Goal: Task Accomplishment & Management: Use online tool/utility

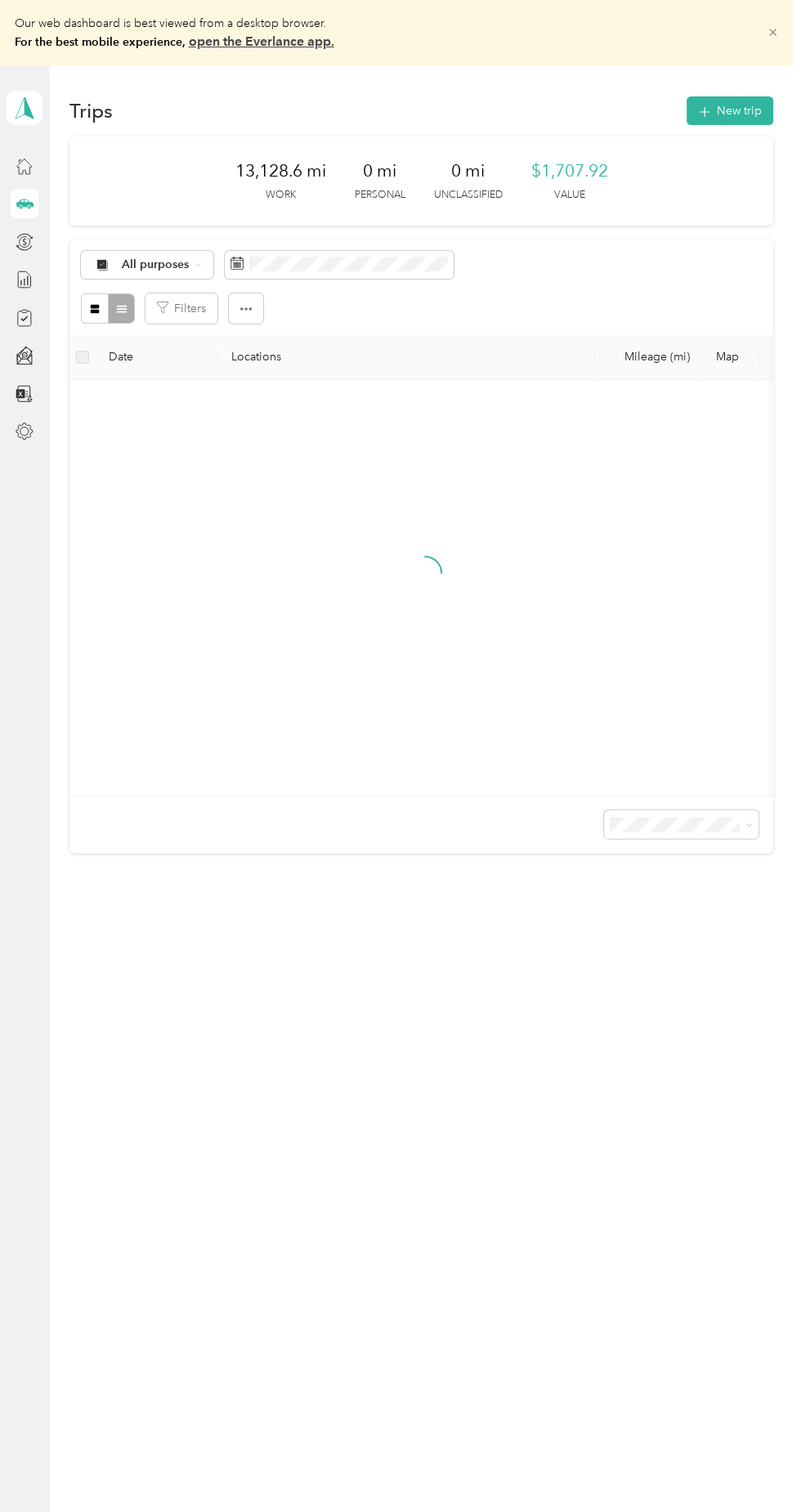
click at [777, 32] on icon at bounding box center [774, 33] width 8 height 8
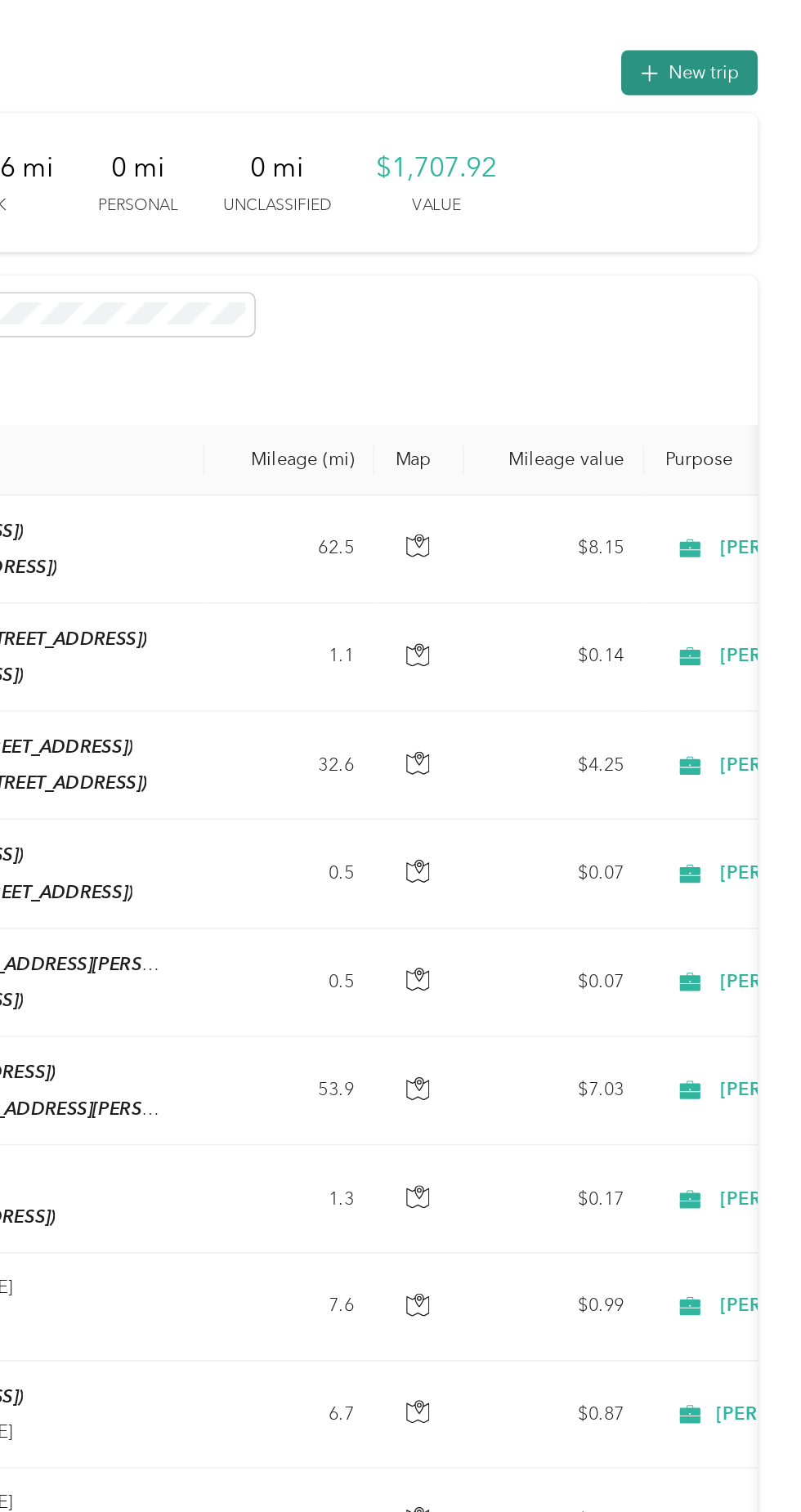
click at [737, 44] on button "New trip" at bounding box center [730, 46] width 87 height 28
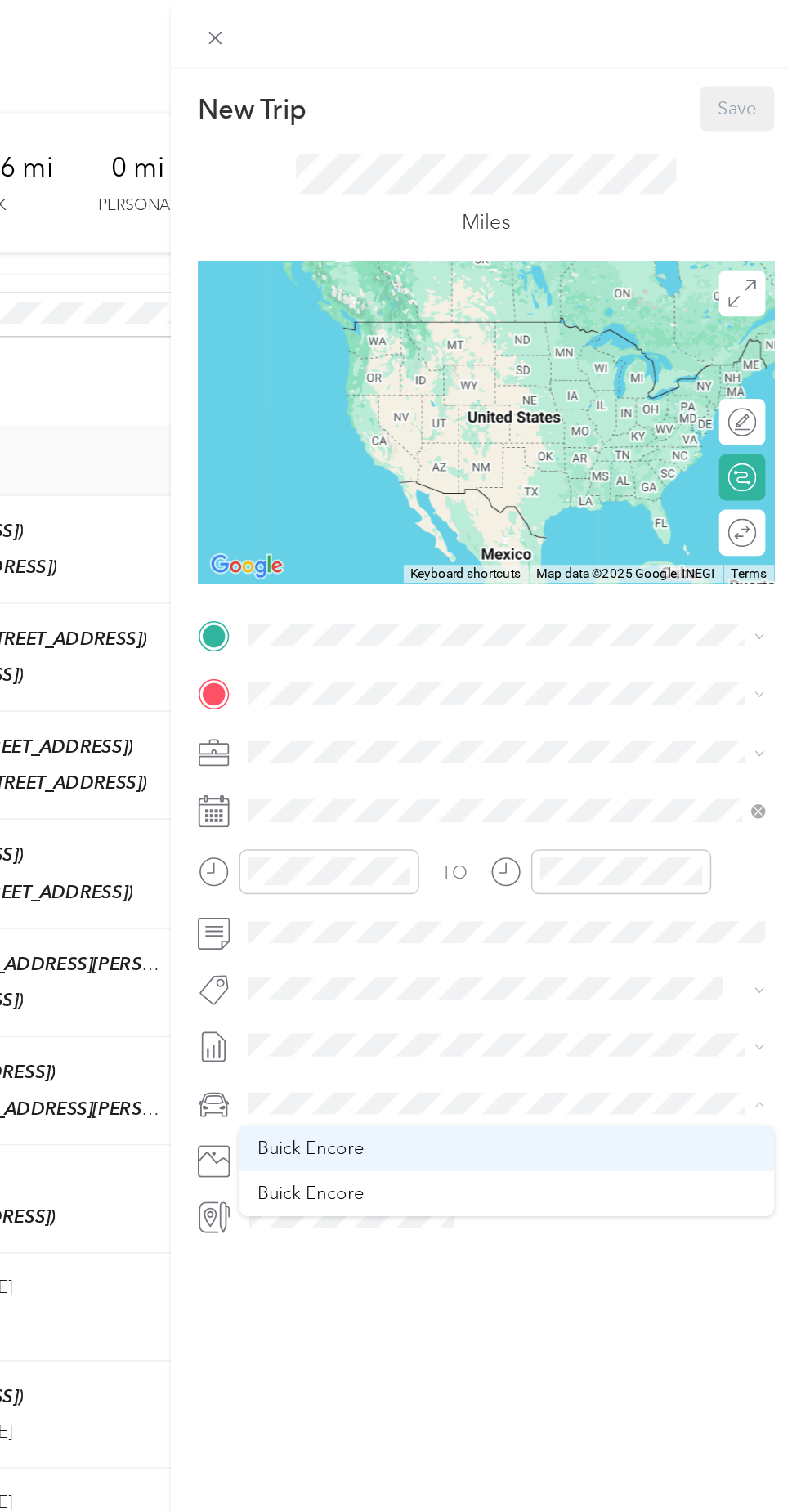
click at [525, 728] on div "Buick Encore" at bounding box center [614, 730] width 317 height 18
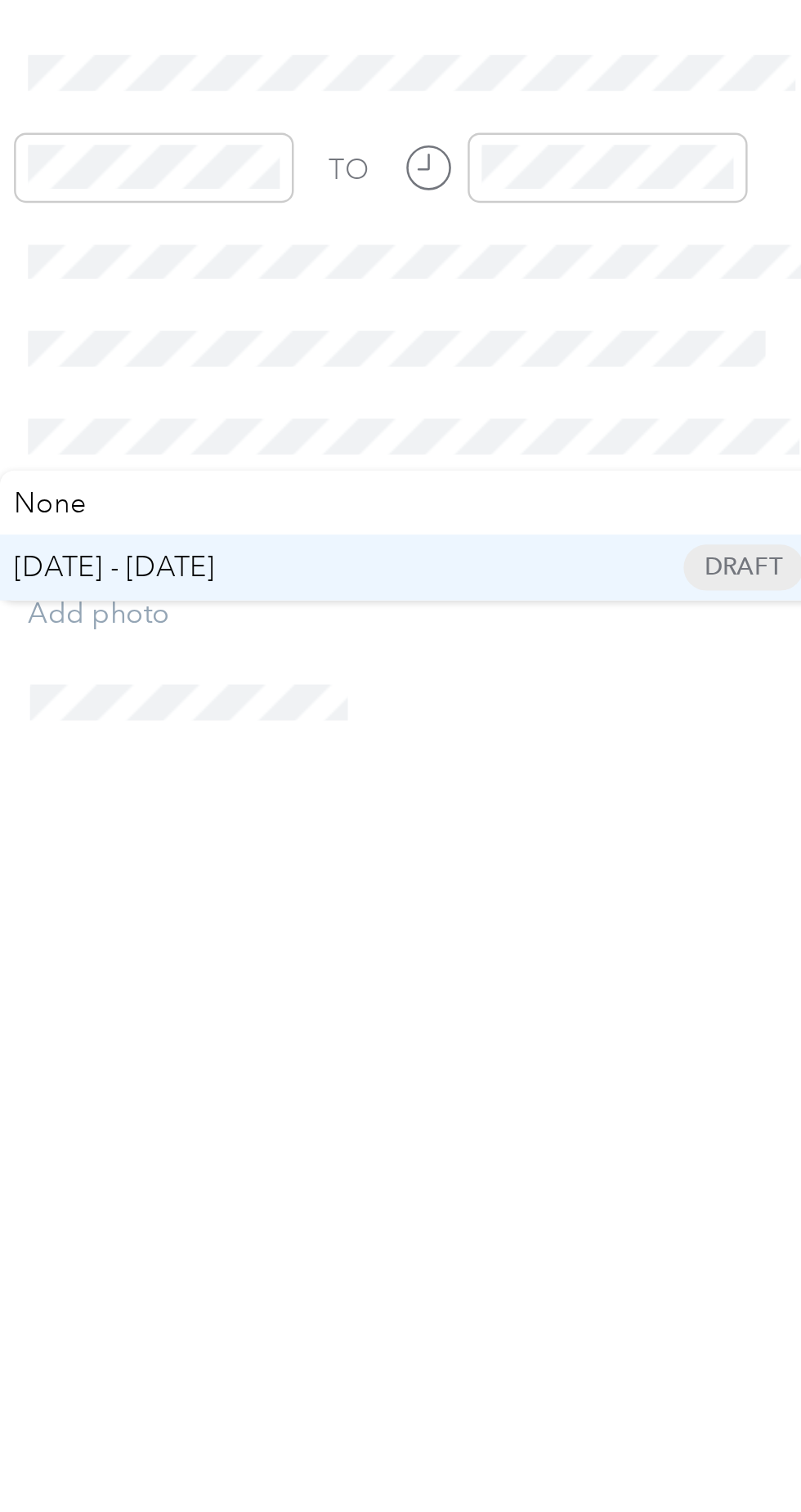
click at [519, 715] on span "[DATE] - [DATE]" at bounding box center [485, 717] width 82 height 18
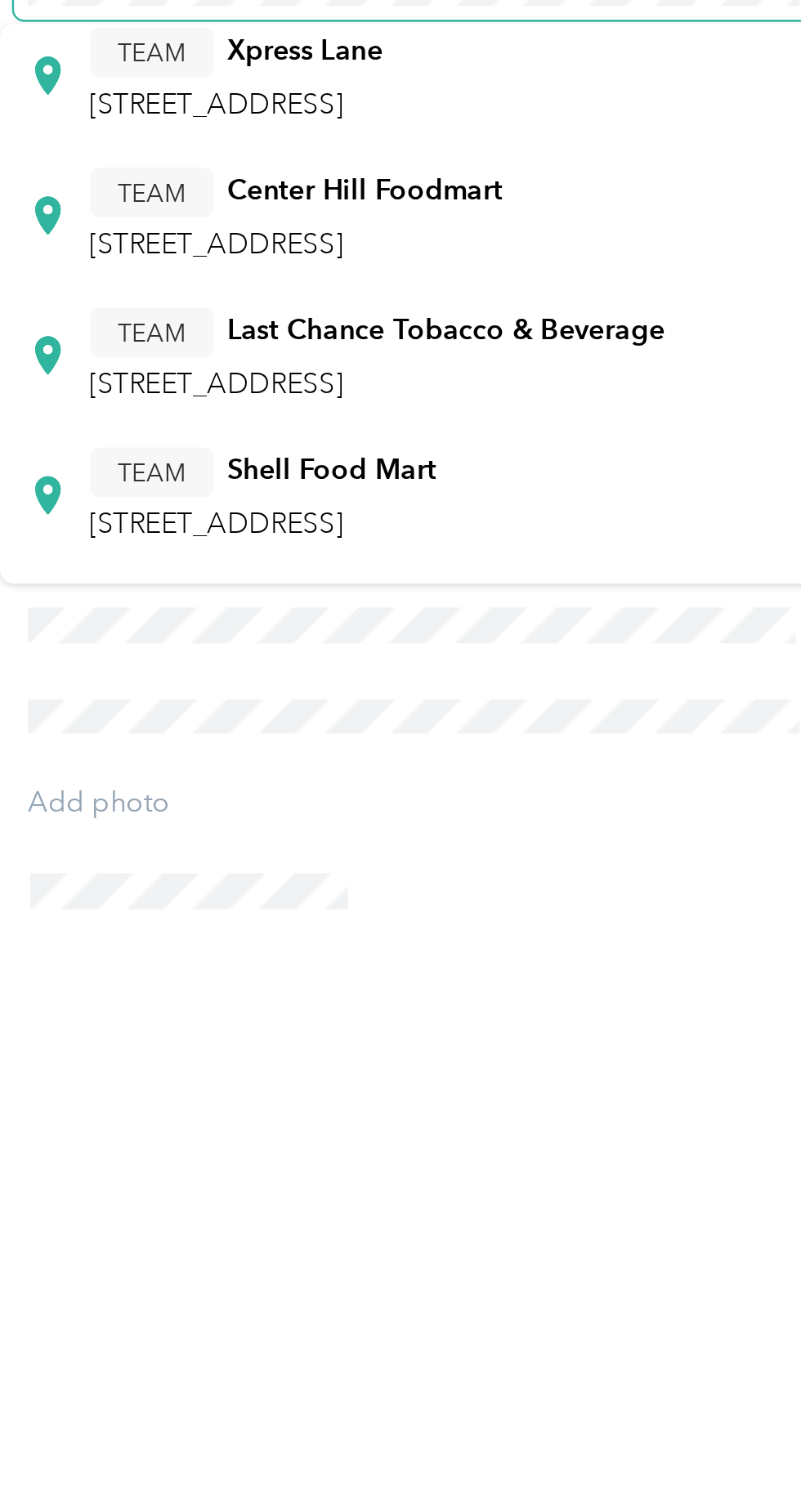
scroll to position [90, 0]
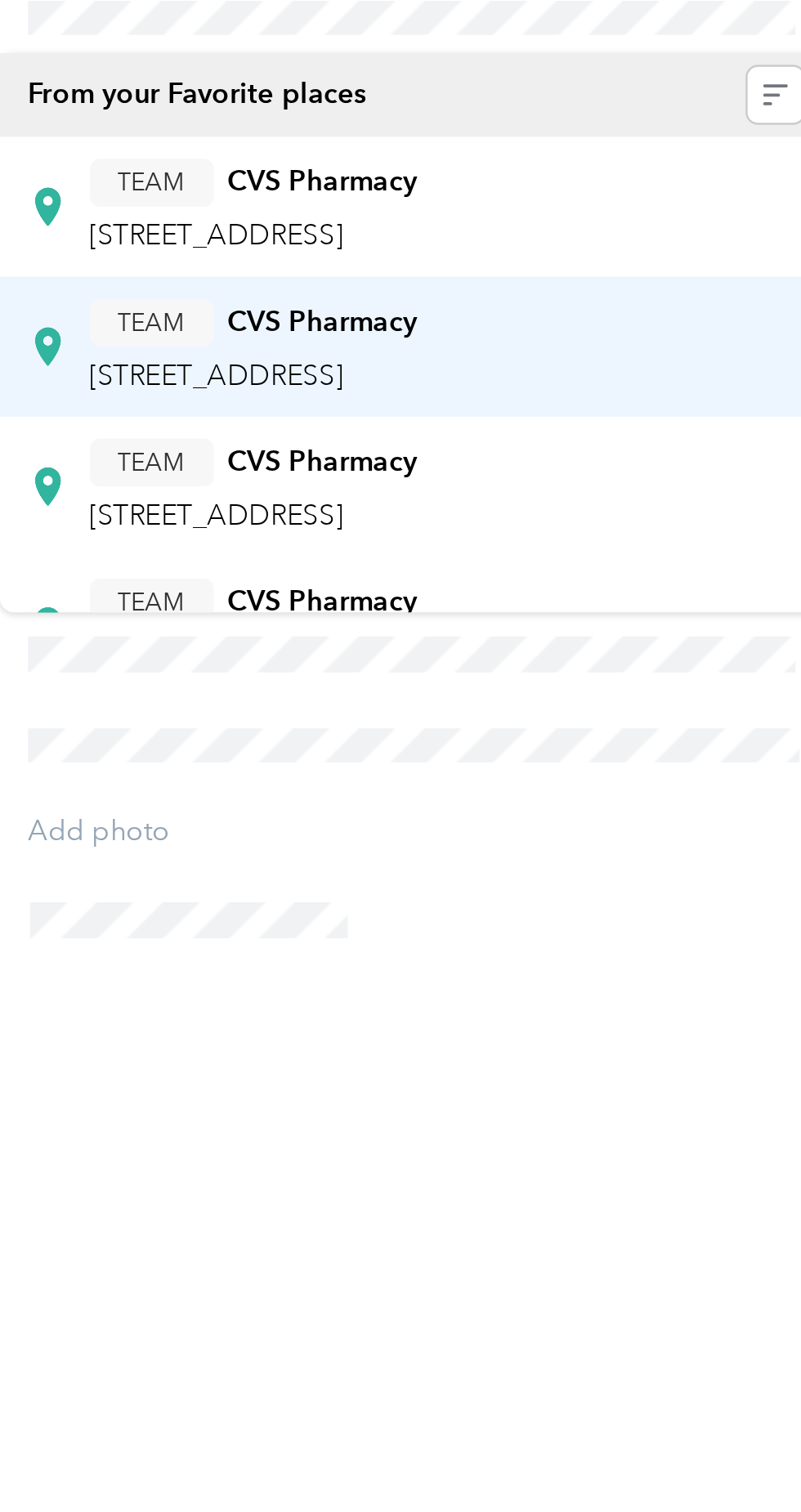
click at [609, 539] on div "TEAM CVS Pharmacy [STREET_ADDRESS]" at bounding box center [542, 537] width 134 height 40
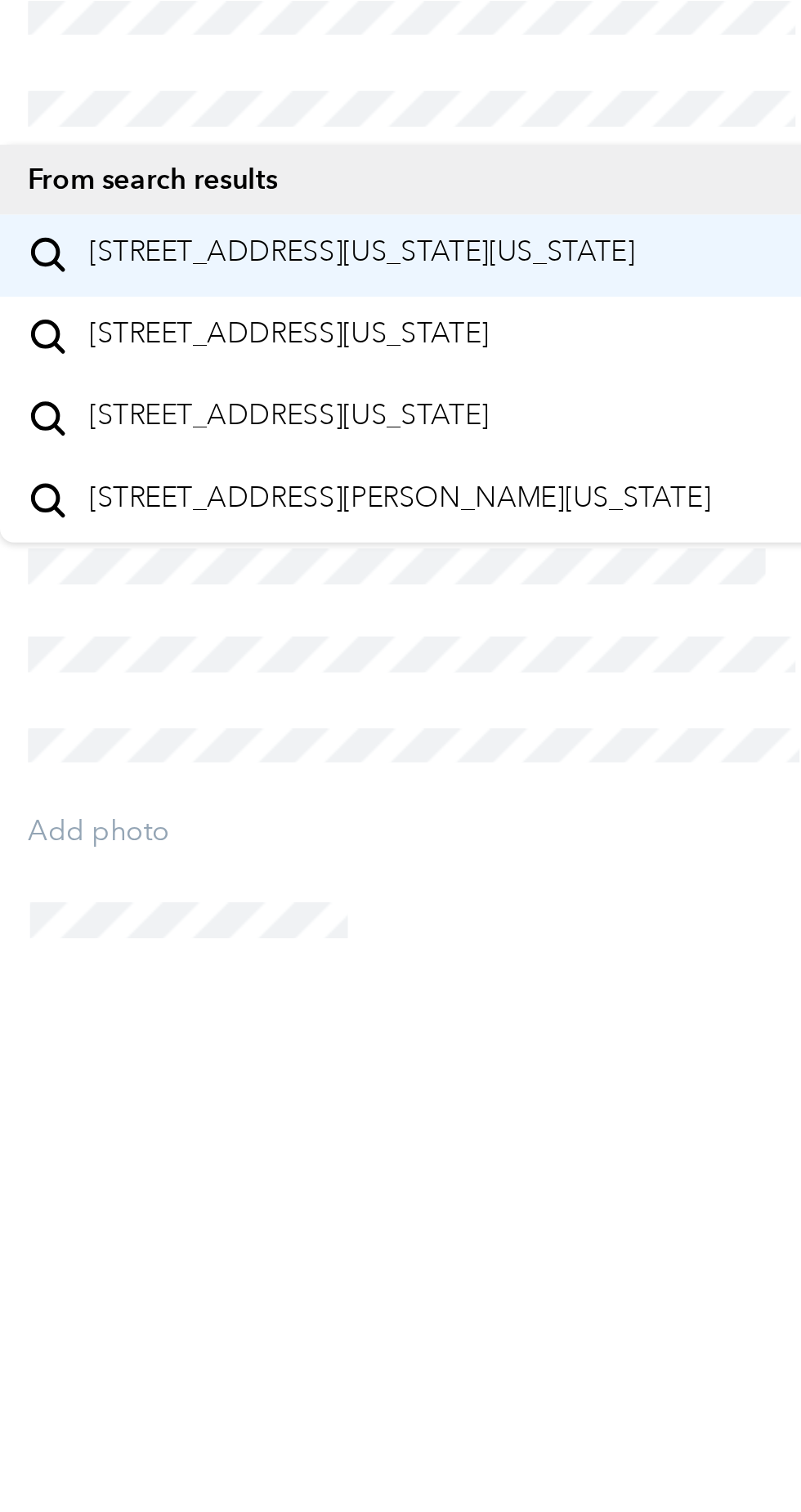
click at [592, 507] on span "[STREET_ADDRESS][US_STATE][US_STATE]" at bounding box center [587, 499] width 223 height 15
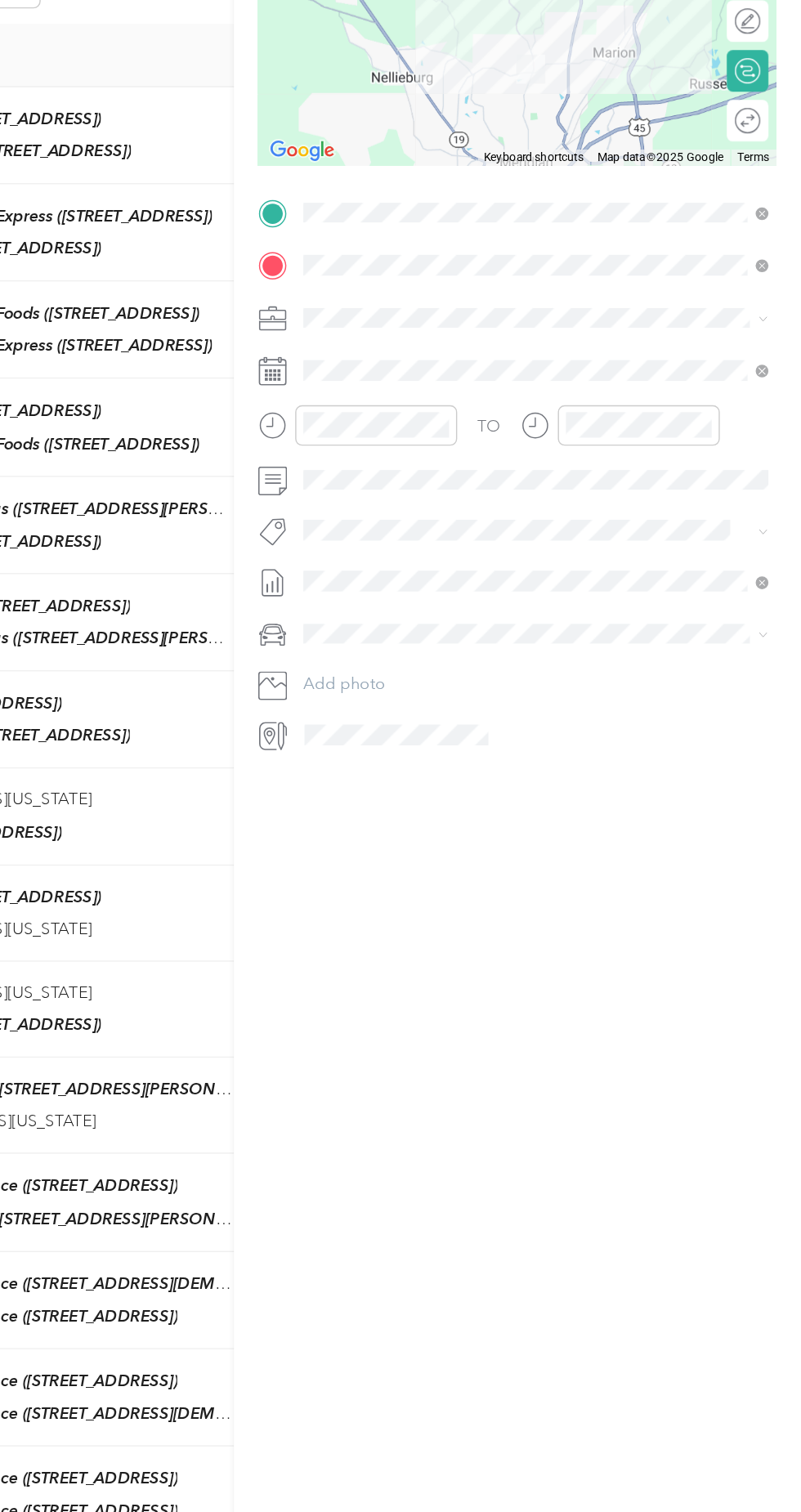
scroll to position [0, 0]
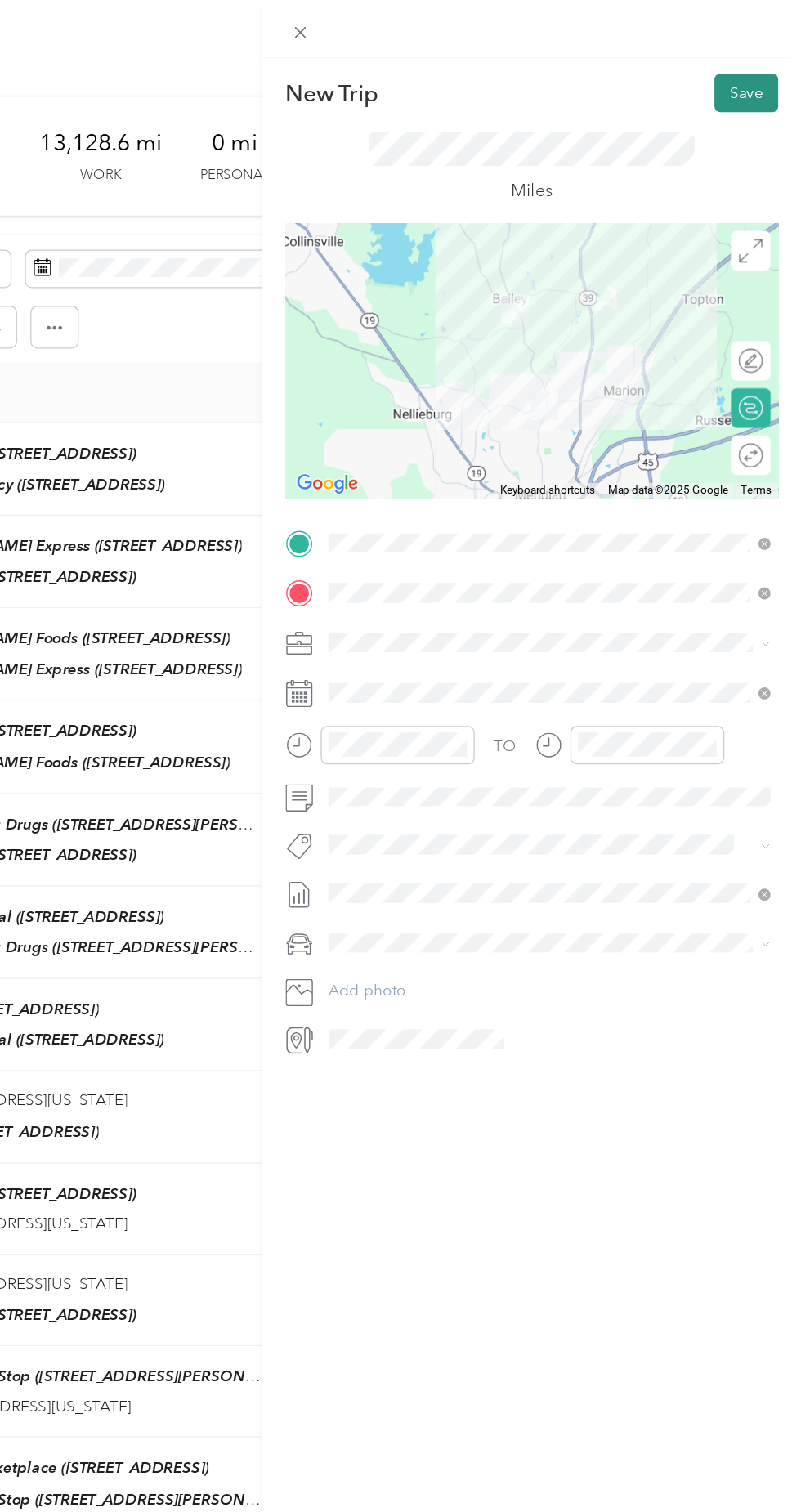
click at [760, 69] on button "Save" at bounding box center [760, 69] width 47 height 28
